Goal: Task Accomplishment & Management: Manage account settings

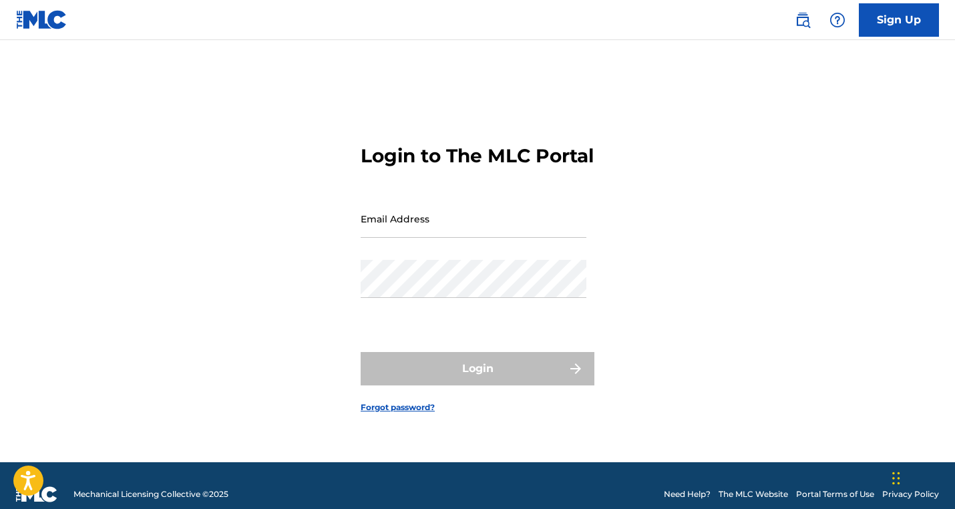
click at [465, 233] on input "Email Address" at bounding box center [474, 219] width 226 height 38
type input "[EMAIL_ADDRESS][DOMAIN_NAME]"
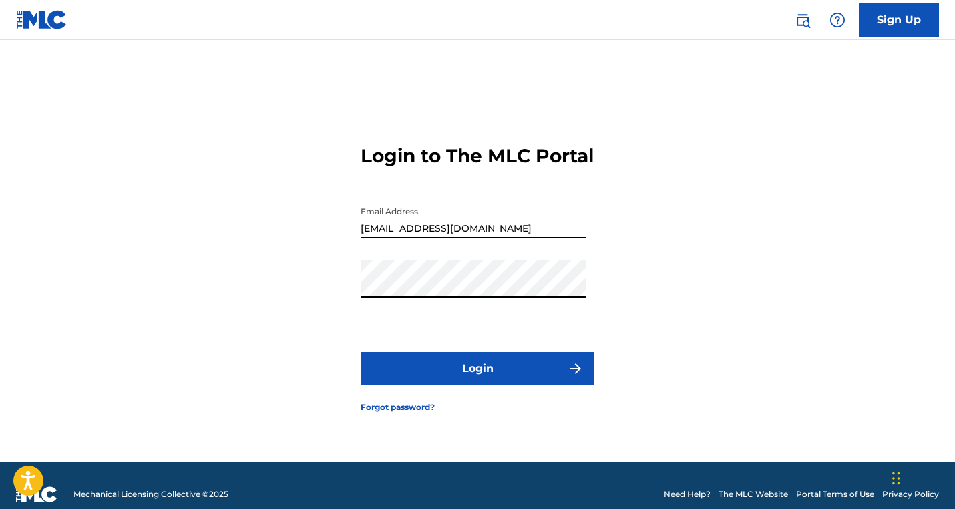
click at [361, 352] on button "Login" at bounding box center [478, 368] width 234 height 33
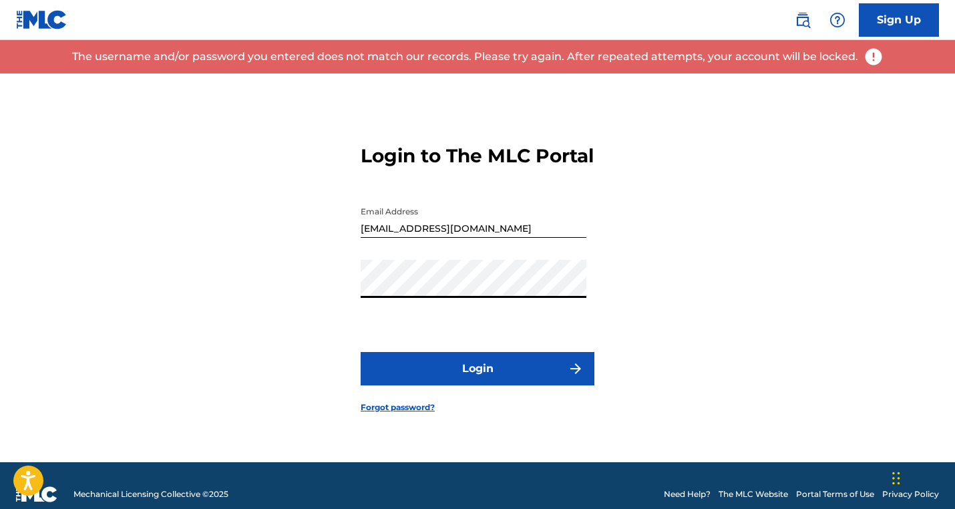
click at [311, 292] on div "Login to The MLC Portal Email Address [EMAIL_ADDRESS][DOMAIN_NAME] Password Log…" at bounding box center [477, 267] width 935 height 389
click at [361, 352] on button "Login" at bounding box center [478, 368] width 234 height 33
